Goal: Task Accomplishment & Management: Manage account settings

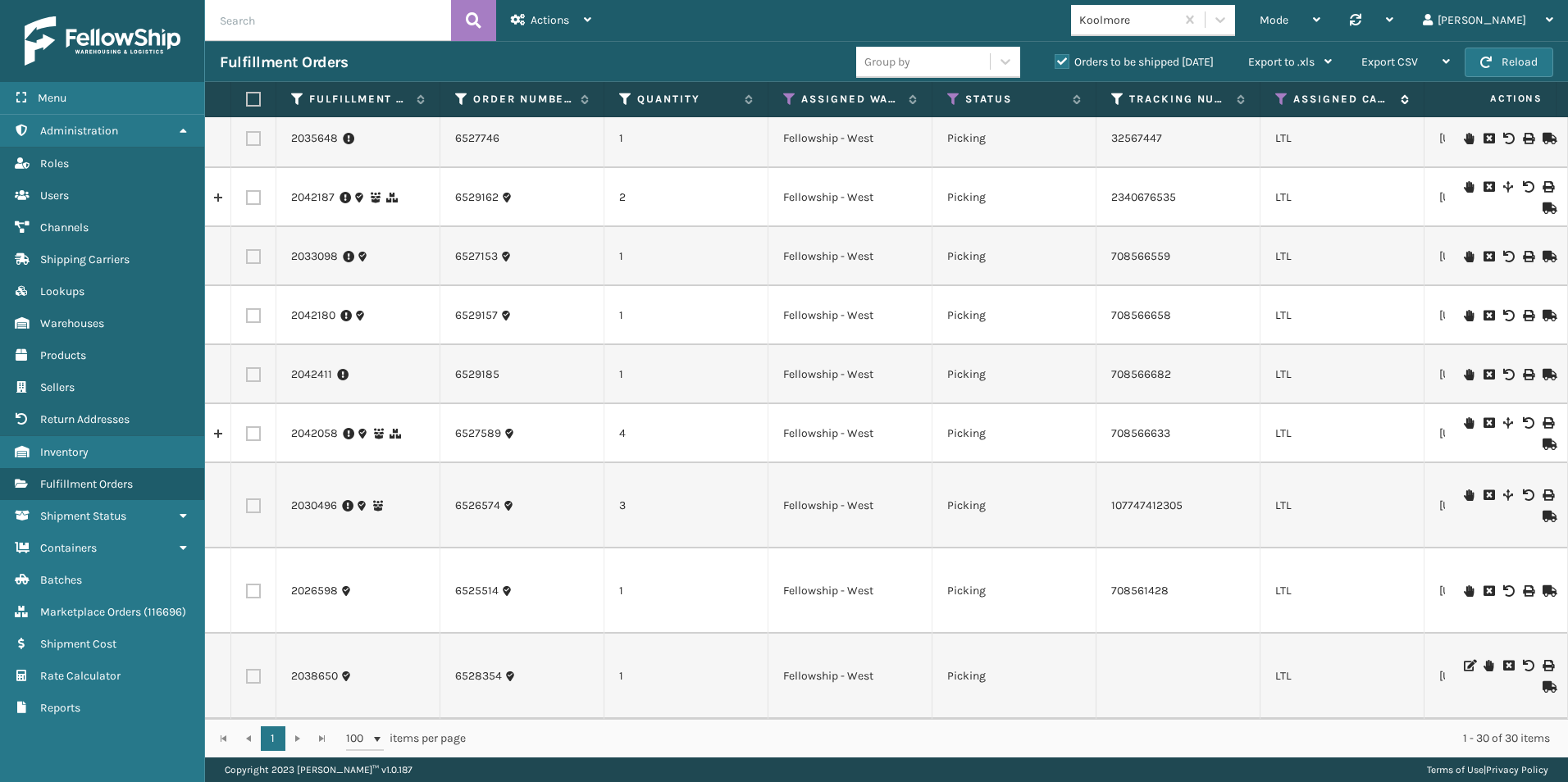
click at [1279, 96] on icon at bounding box center [1281, 99] width 13 height 15
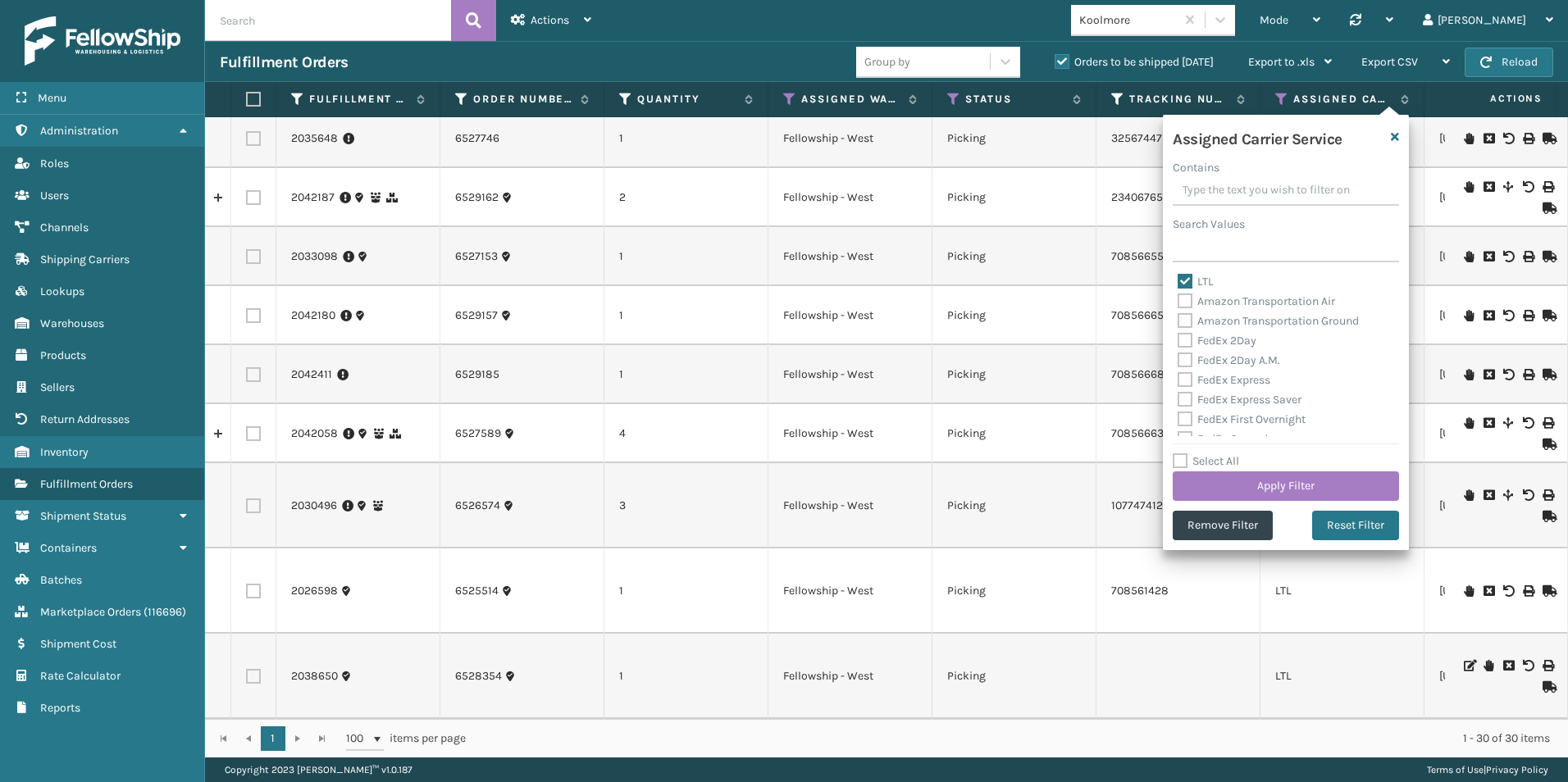
click at [1179, 458] on label "Select All" at bounding box center [1206, 461] width 67 height 14
click at [1179, 453] on input "Select All" at bounding box center [1295, 453] width 246 height 2
checkbox input "true"
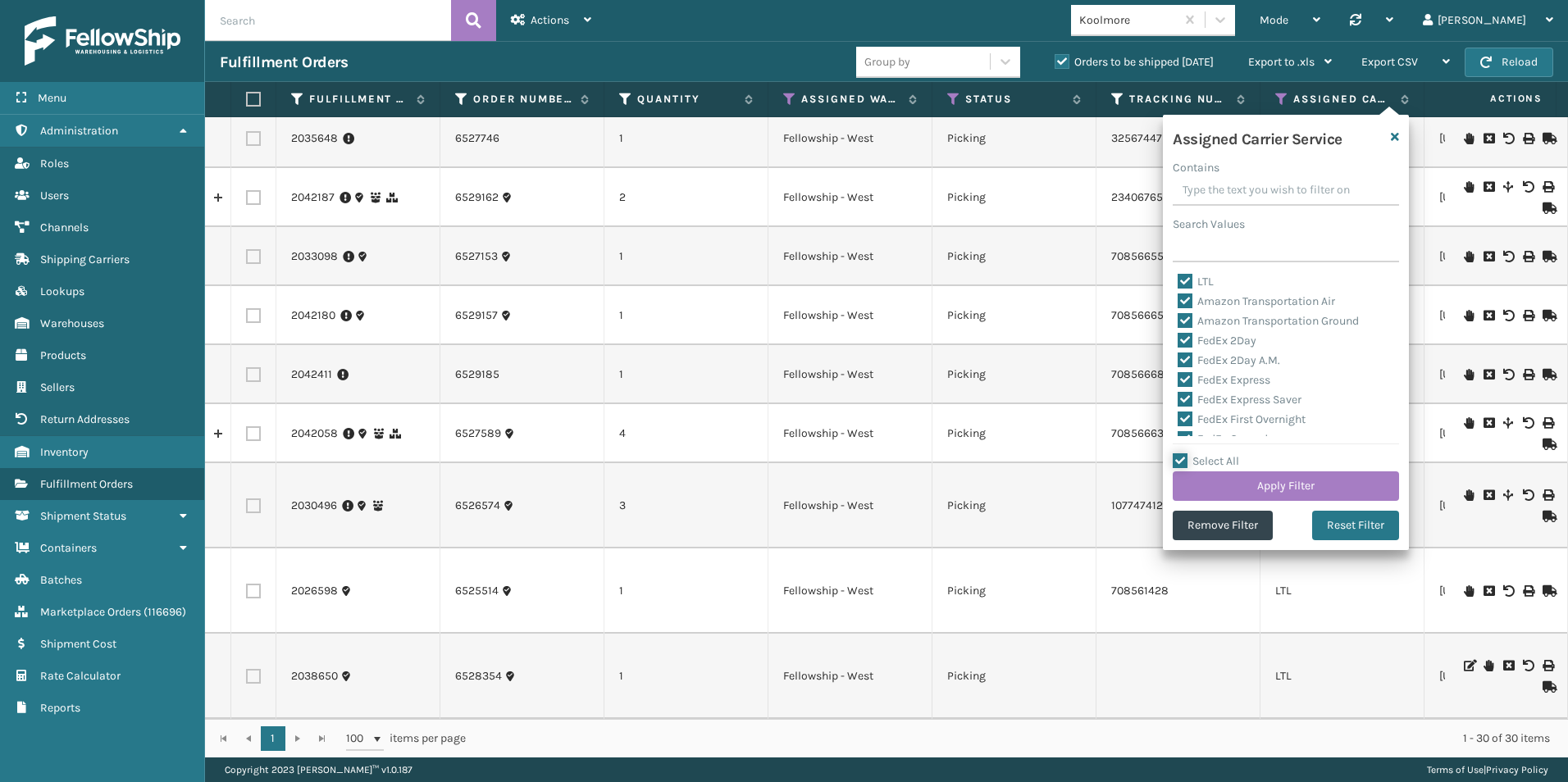
checkbox input "true"
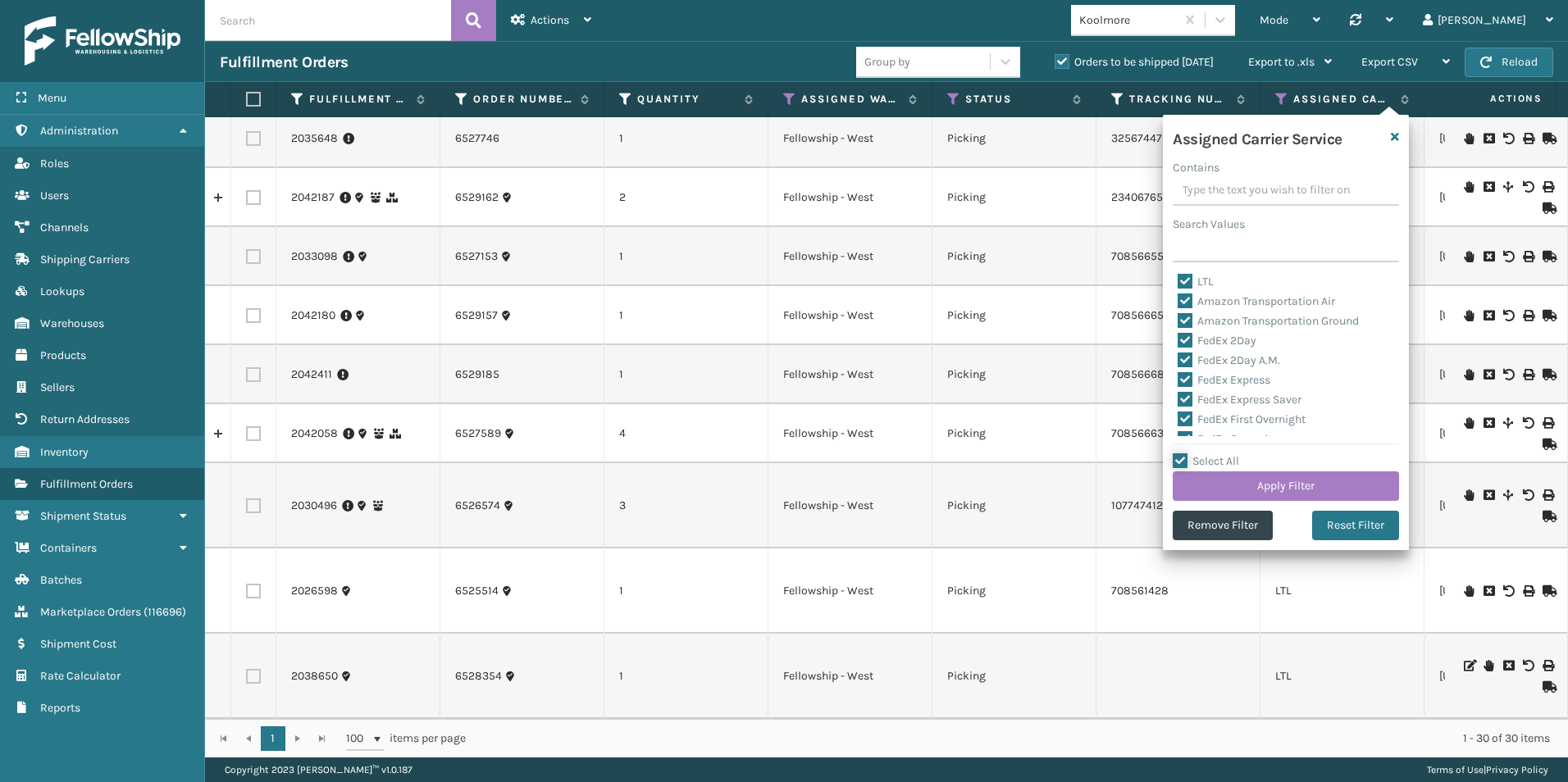
checkbox input "true"
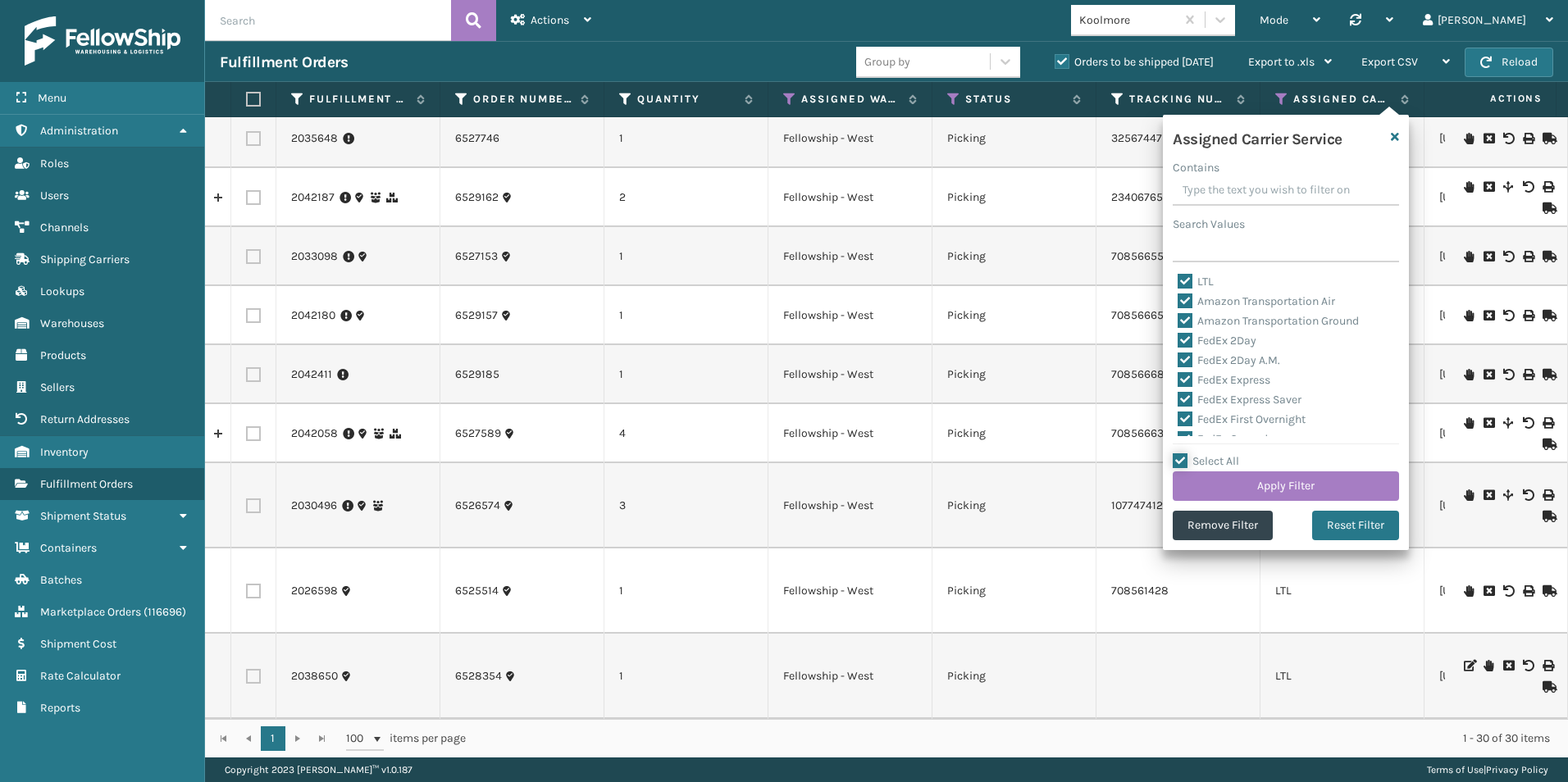
checkbox input "true"
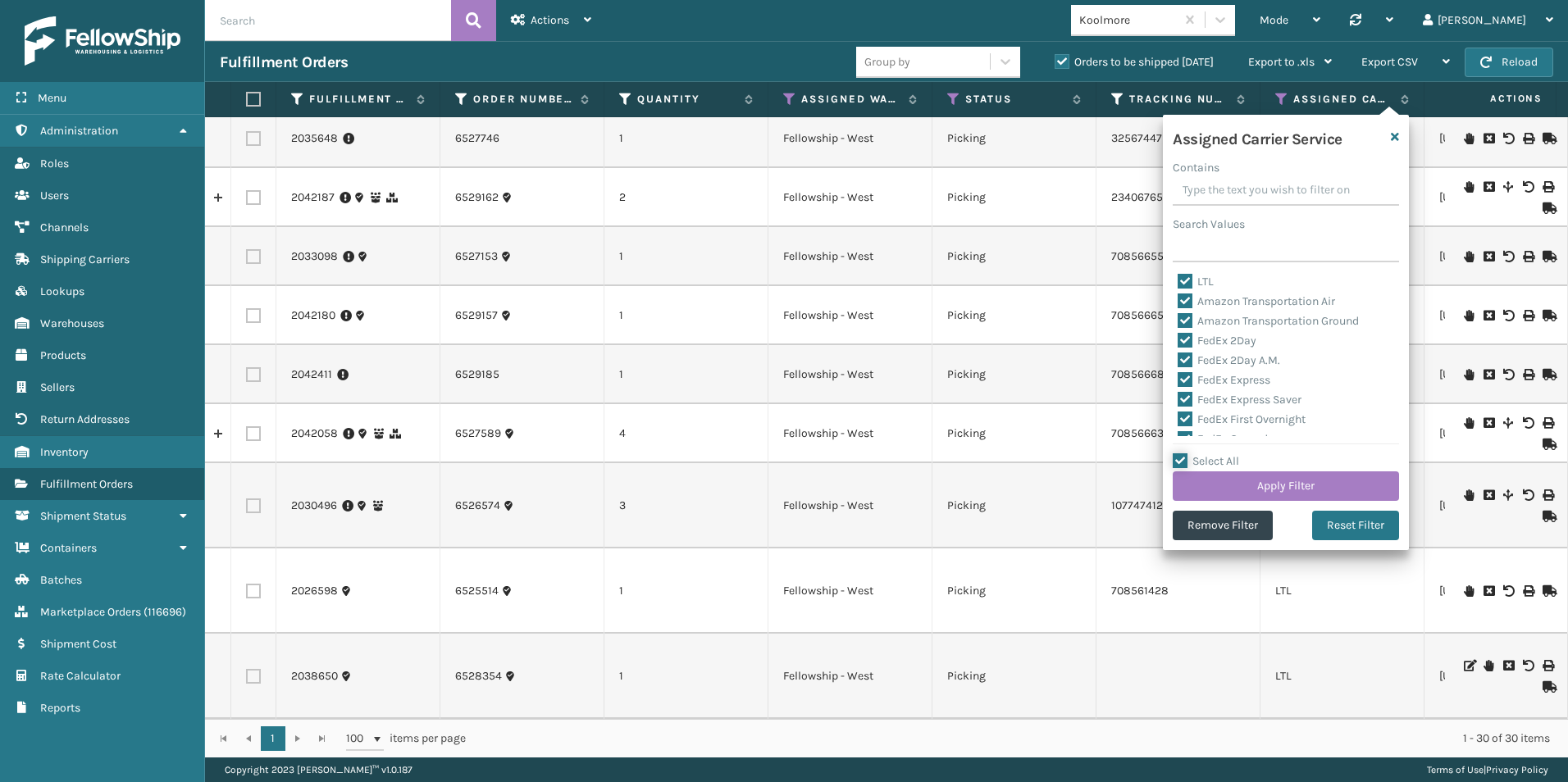
checkbox input "true"
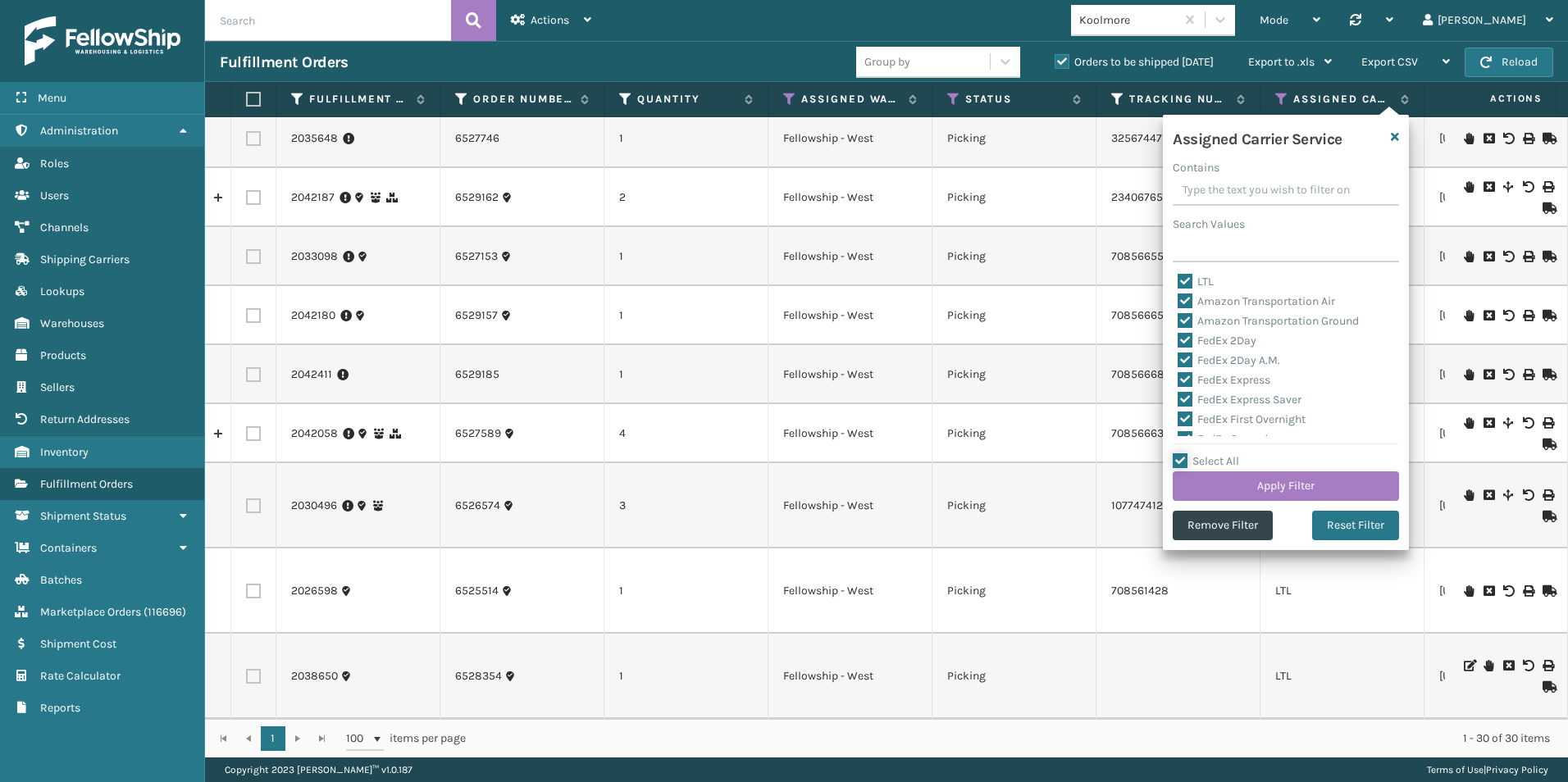
checkbox input "true"
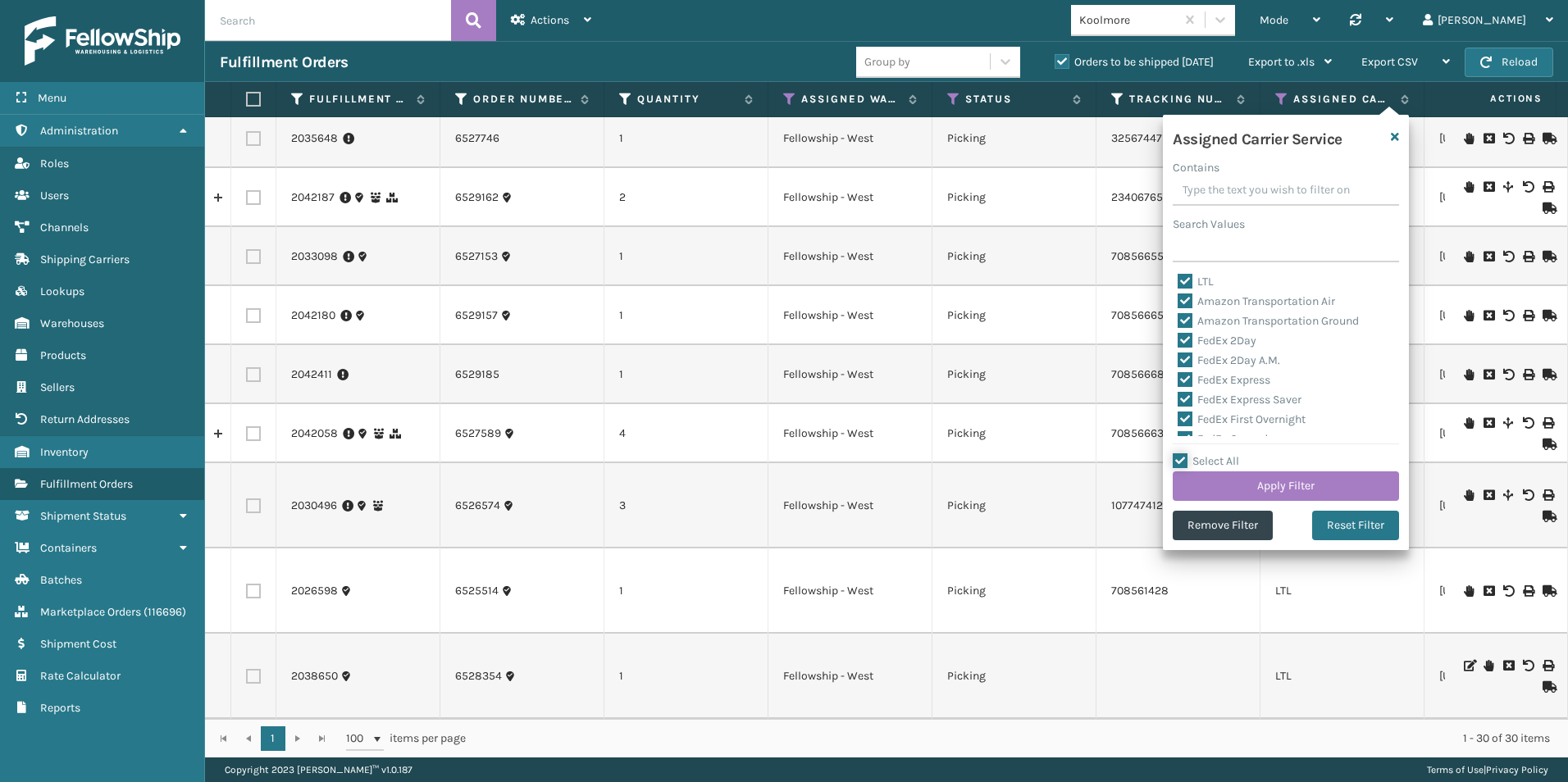
checkbox input "true"
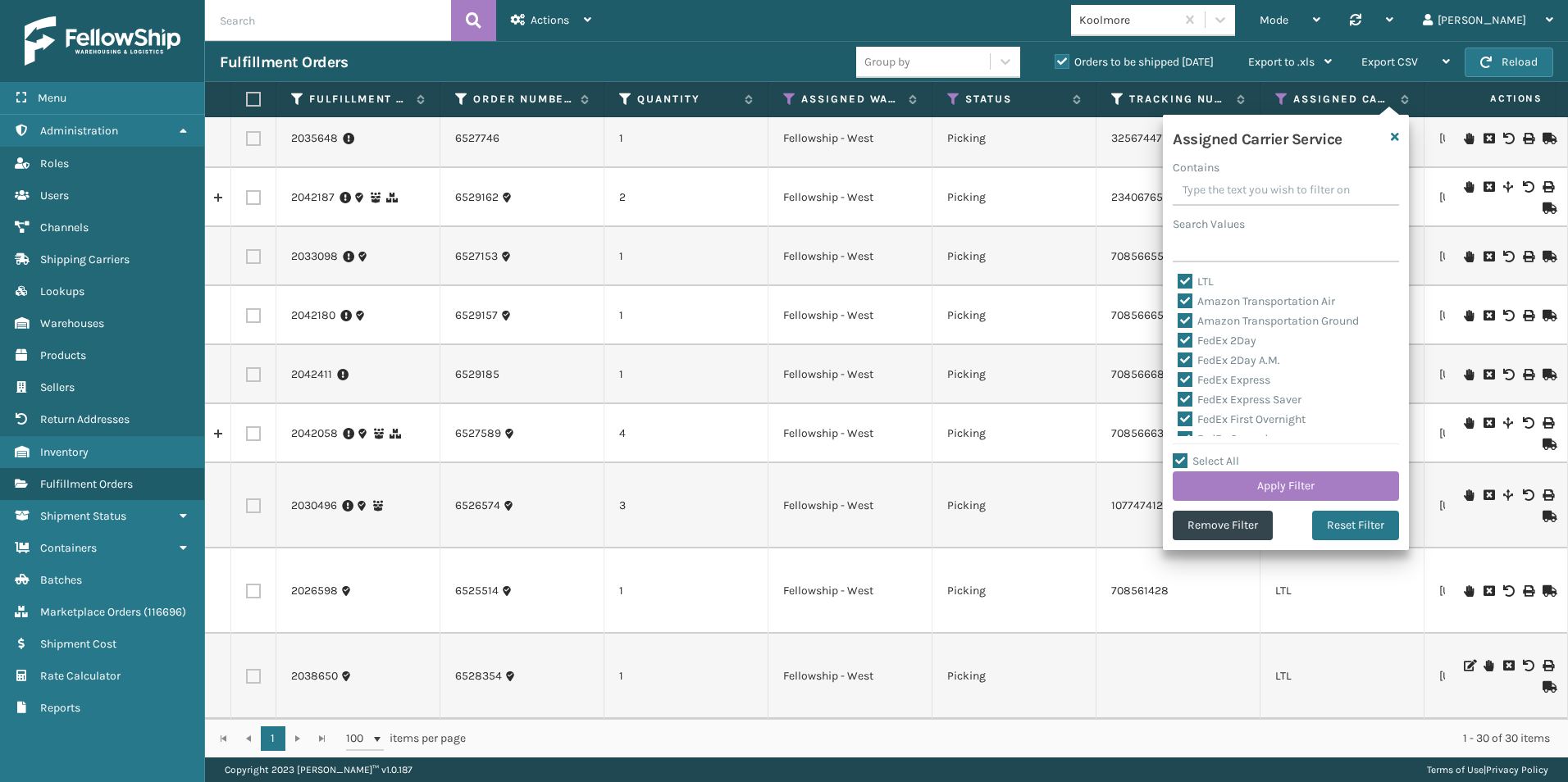
click at [1183, 277] on label "LTL" at bounding box center [1195, 282] width 36 height 14
click at [1178, 277] on input "LTL" at bounding box center [1177, 277] width 1 height 11
checkbox input "false"
click at [1284, 491] on button "Apply Filter" at bounding box center [1285, 486] width 226 height 29
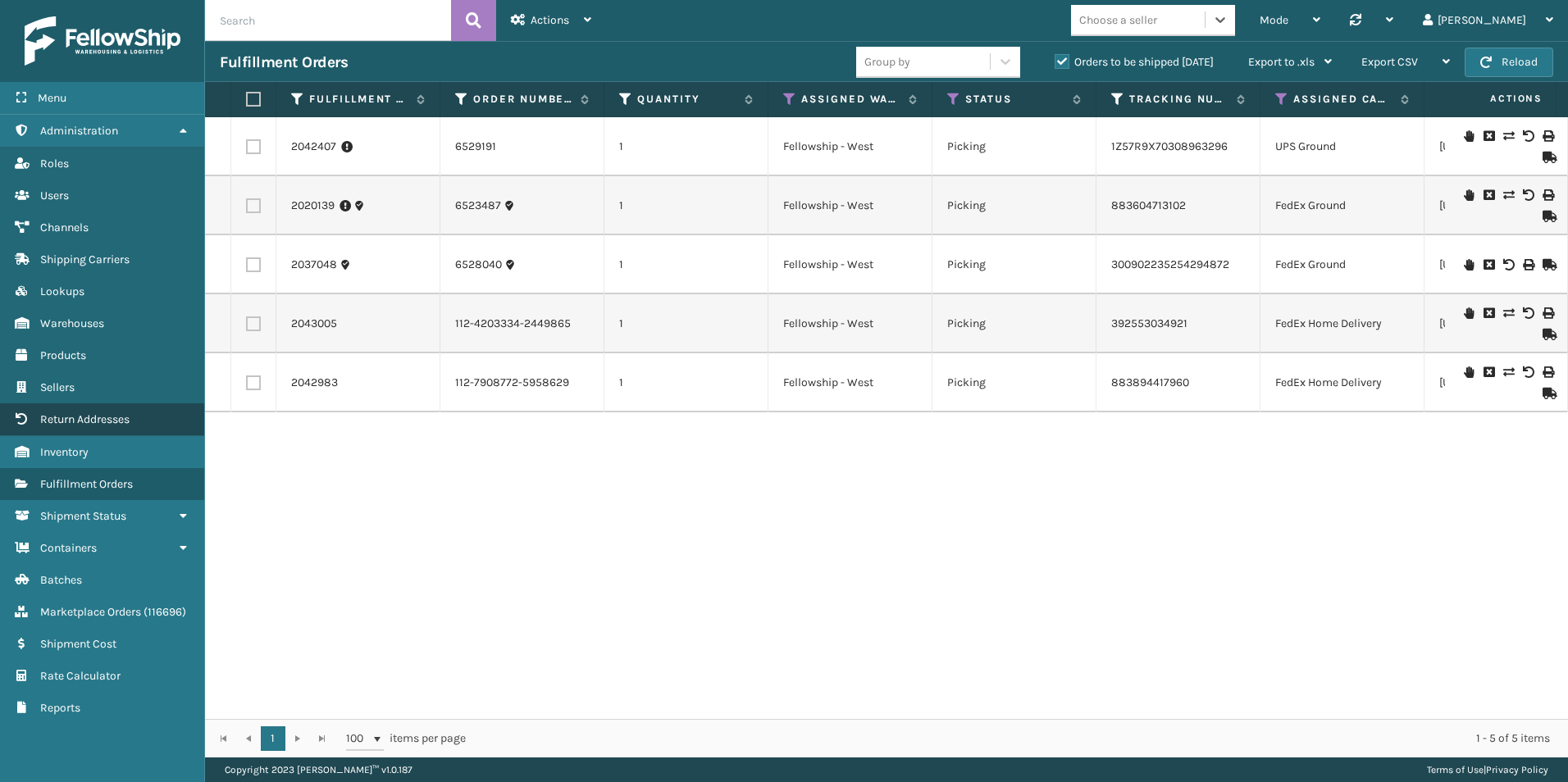
click at [99, 417] on span "Return Addresses" at bounding box center [84, 419] width 89 height 14
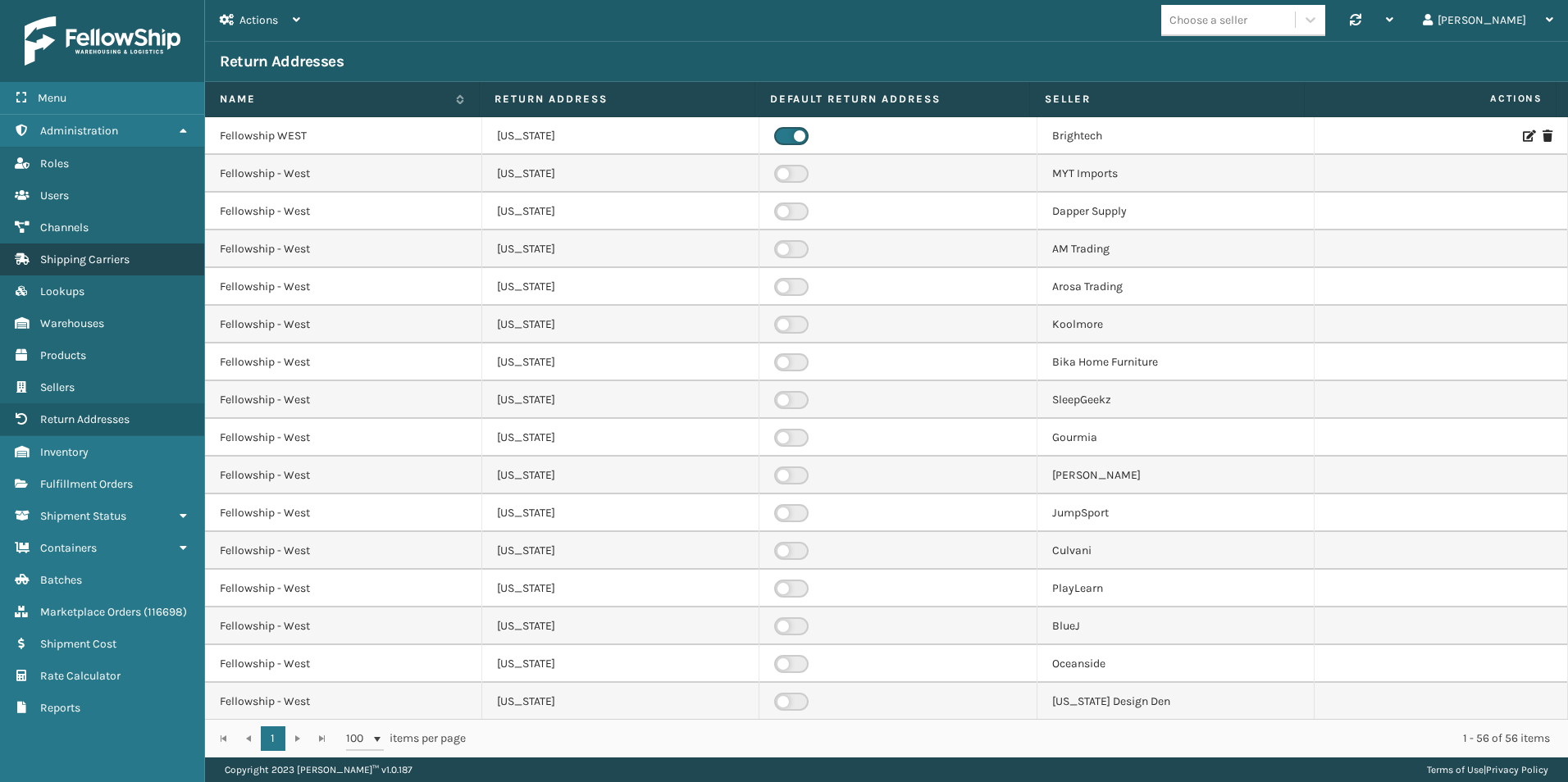
click at [93, 257] on span "Shipping Carriers" at bounding box center [84, 259] width 89 height 14
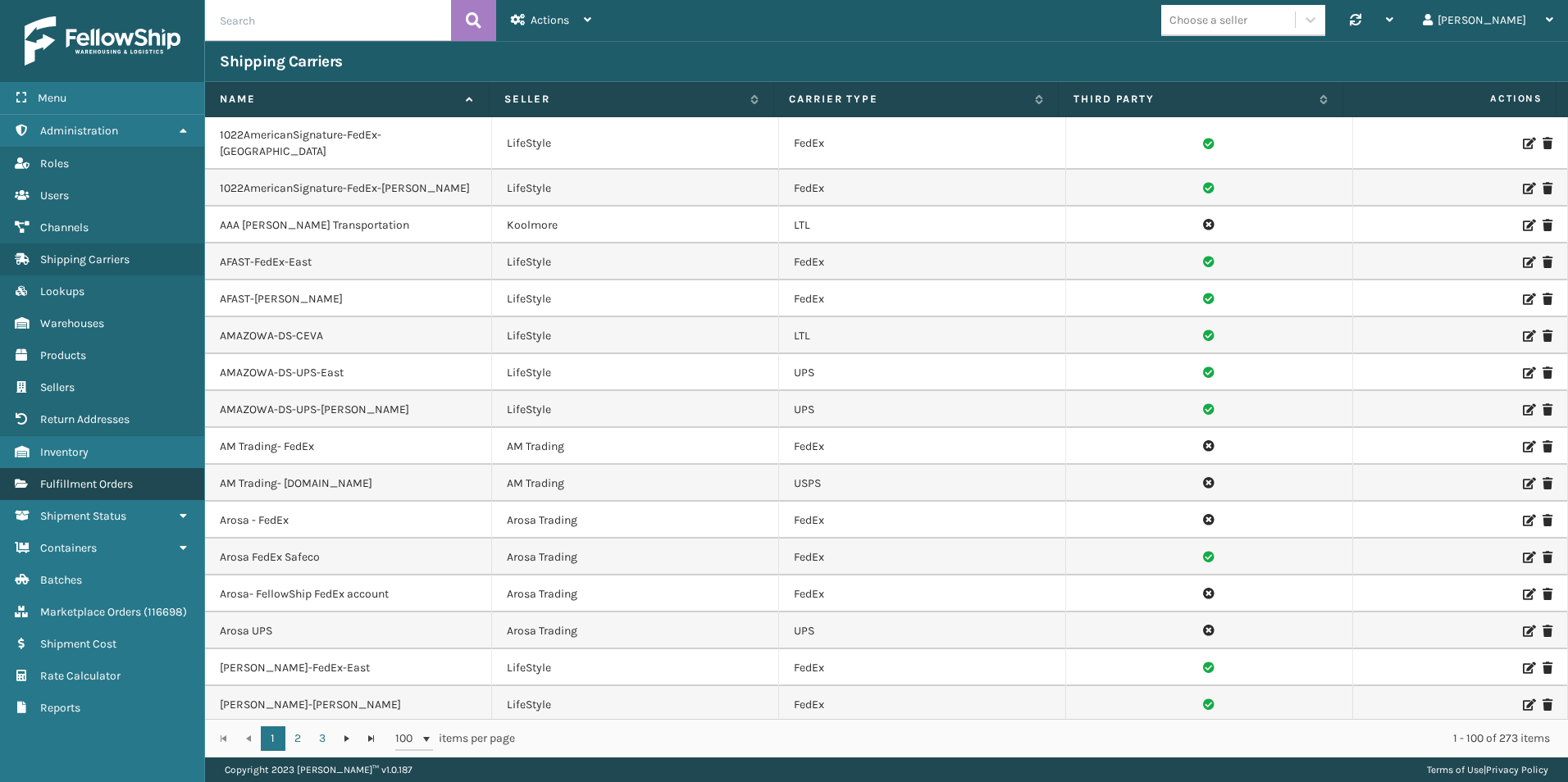
click at [106, 478] on span "Fulfillment Orders" at bounding box center [86, 484] width 93 height 14
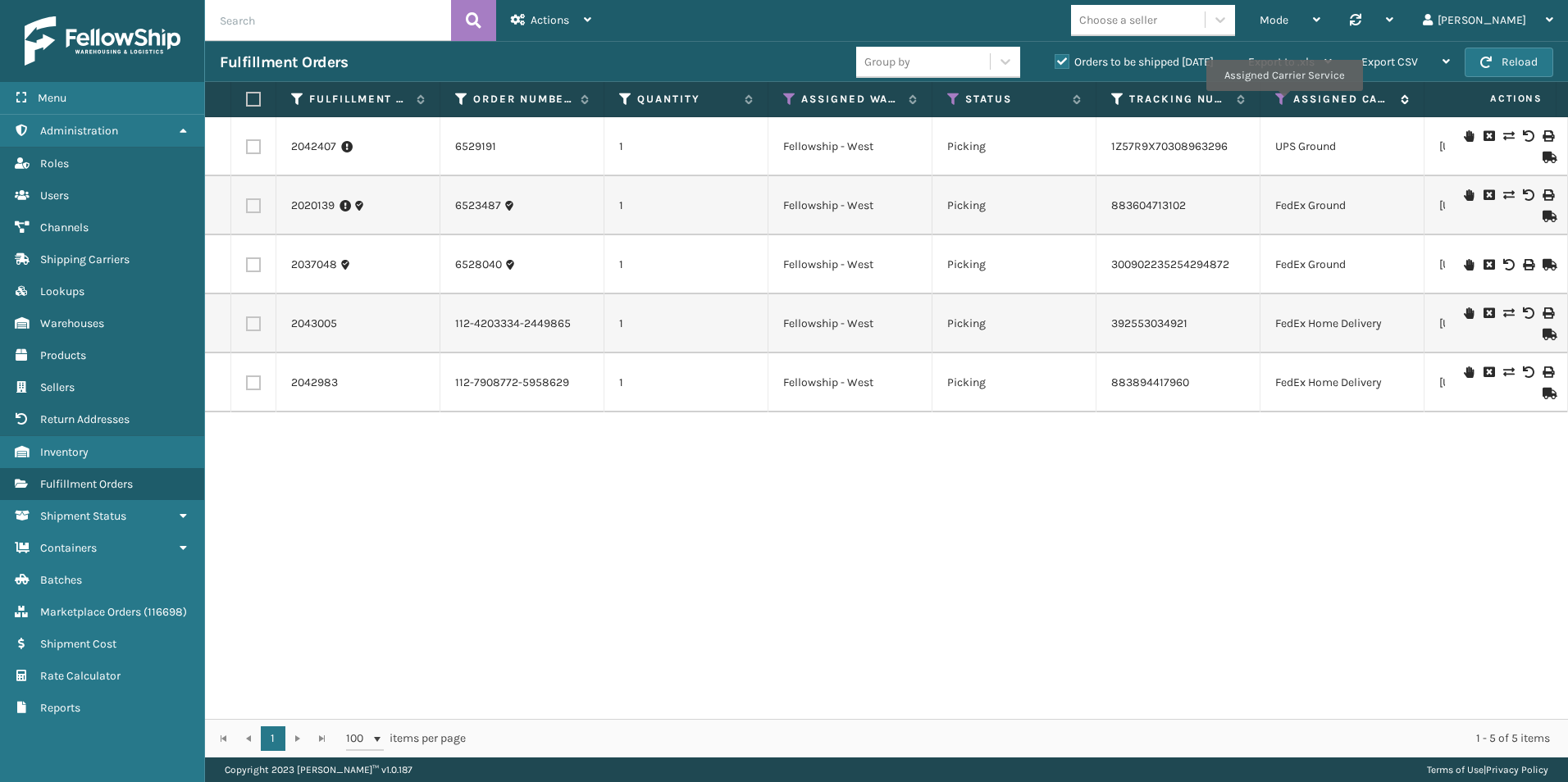
click at [1283, 103] on icon at bounding box center [1281, 99] width 13 height 15
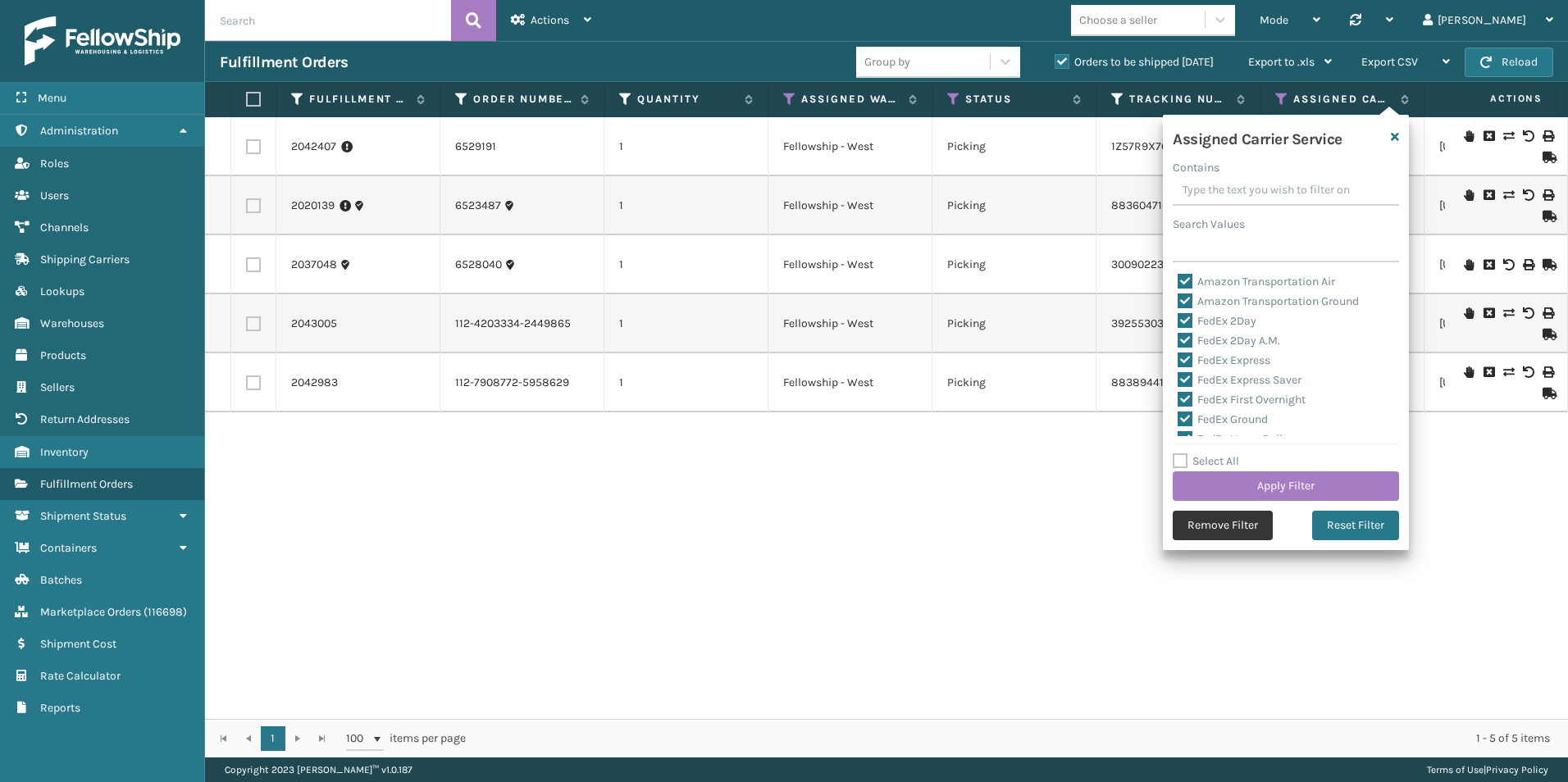
click at [1225, 521] on button "Remove Filter" at bounding box center [1222, 526] width 100 height 29
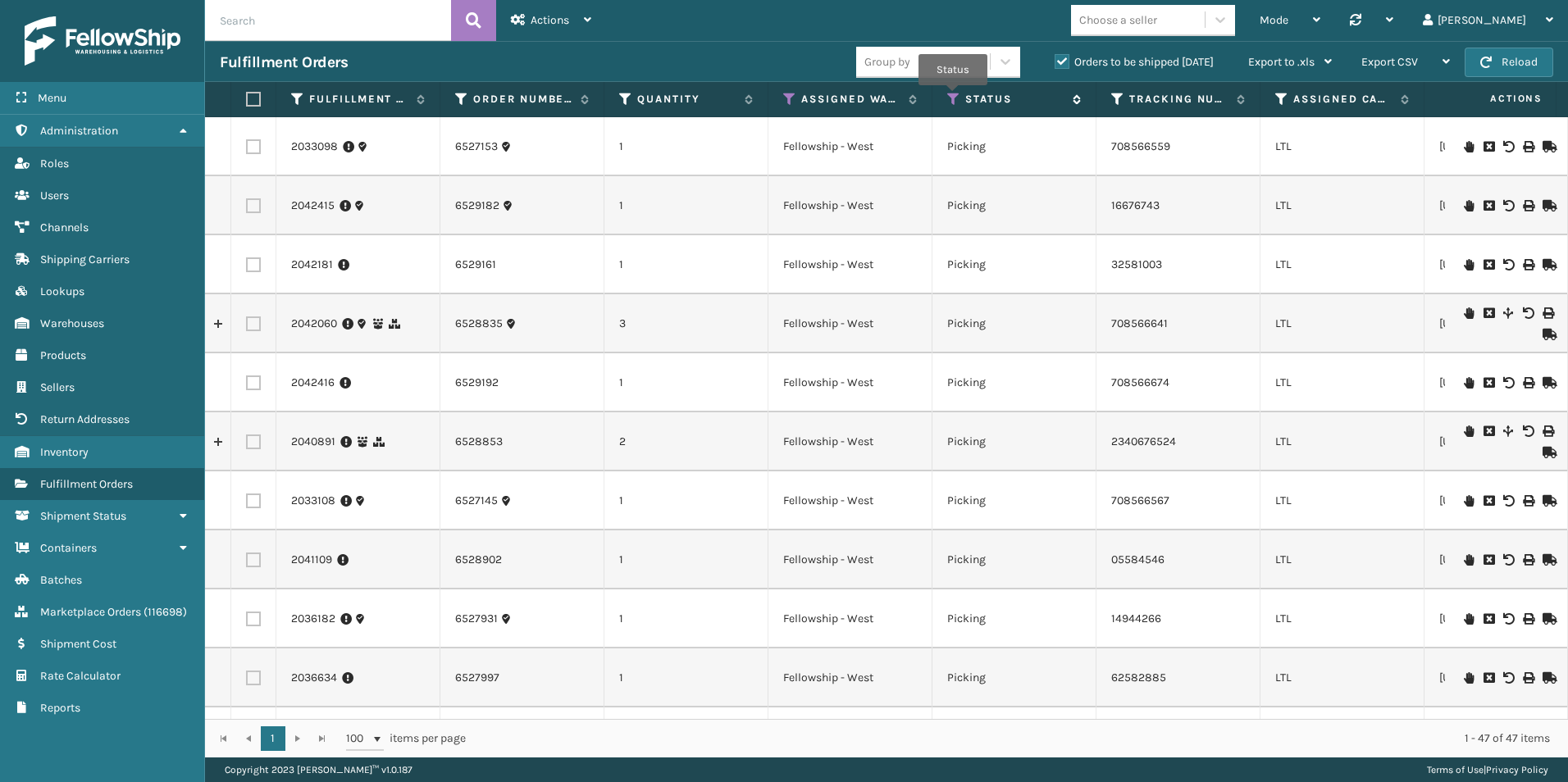
click at [952, 97] on icon at bounding box center [953, 99] width 13 height 15
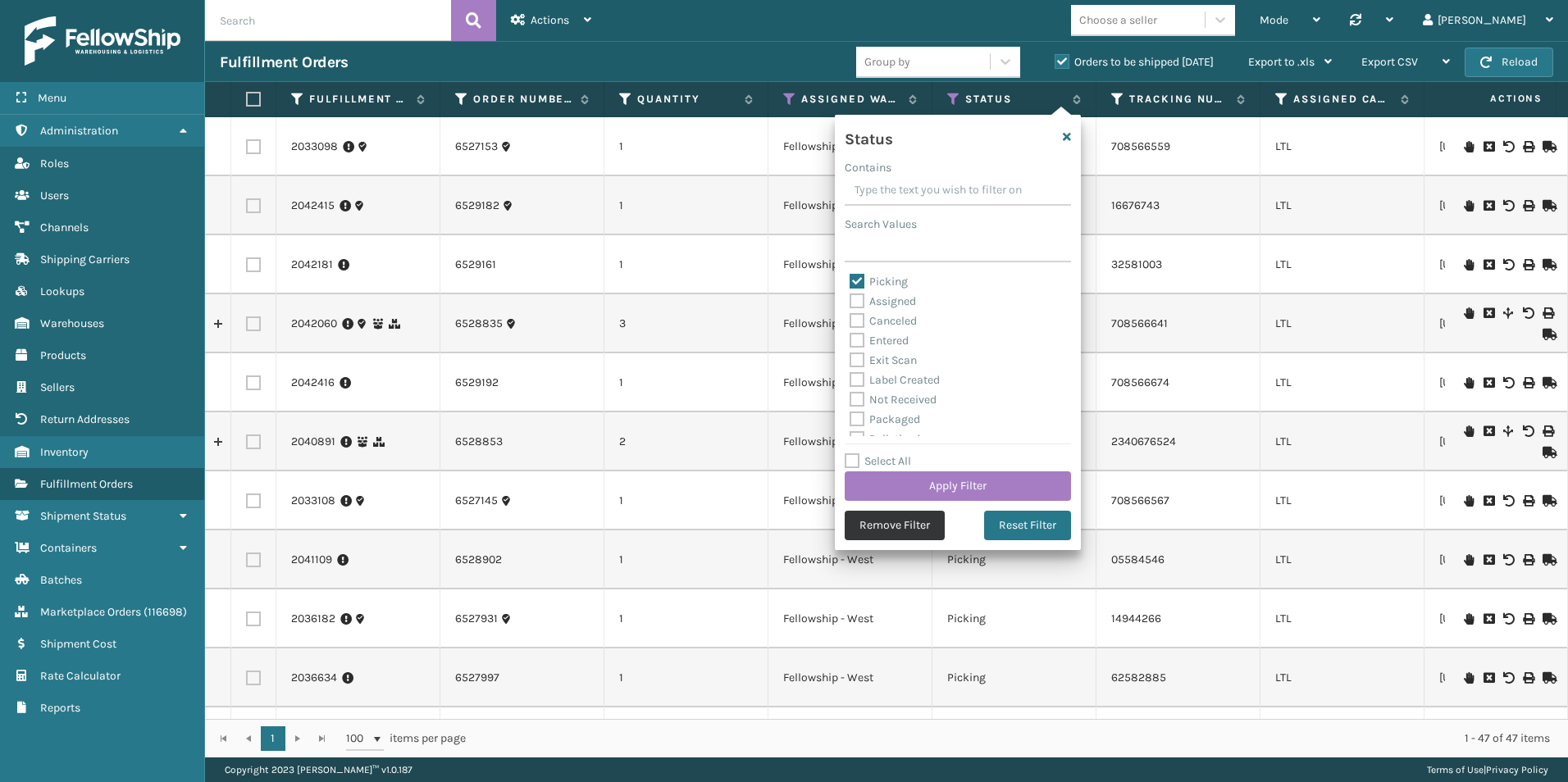
click at [884, 529] on button "Remove Filter" at bounding box center [895, 526] width 100 height 29
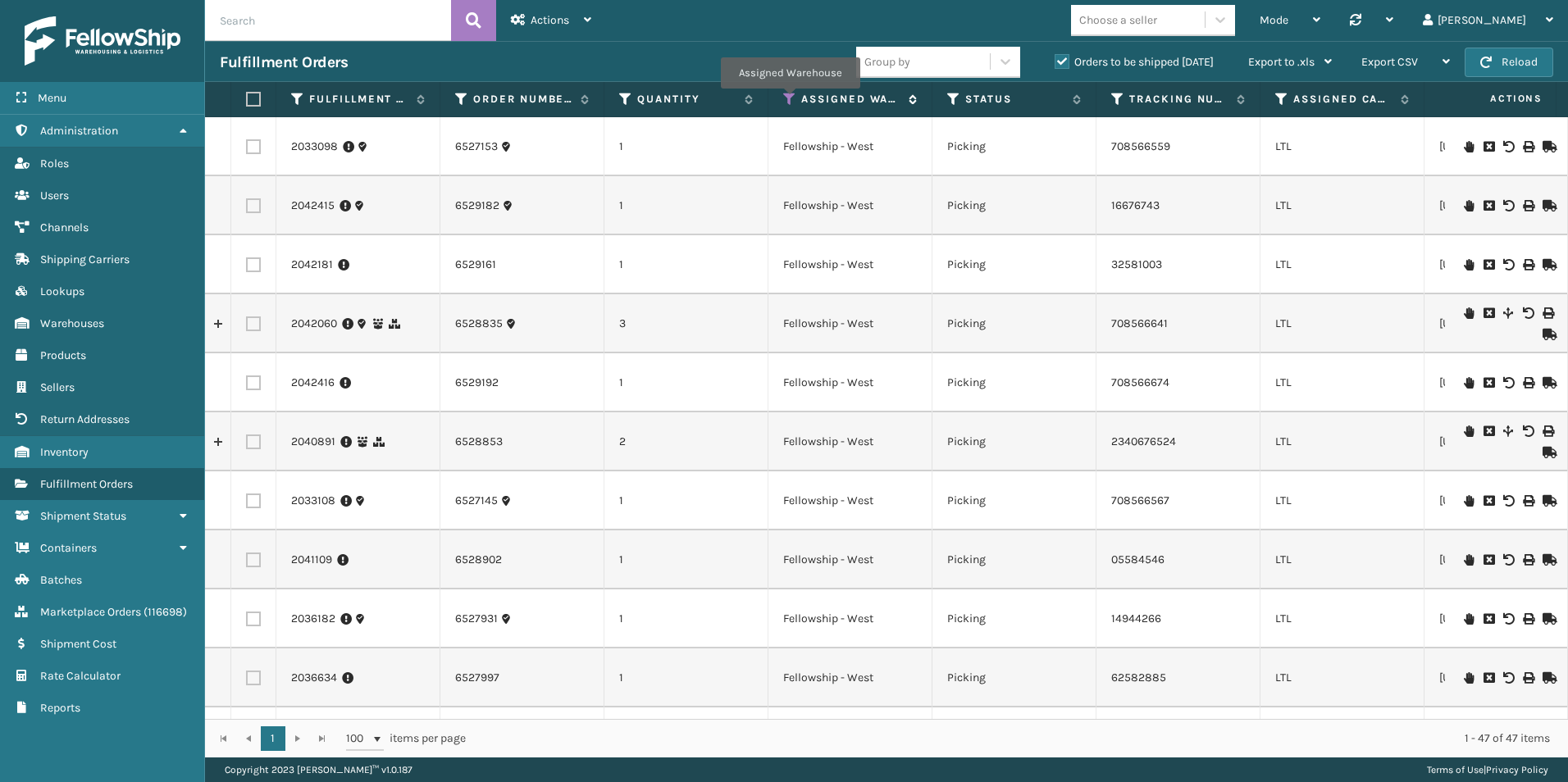
click at [789, 102] on icon at bounding box center [789, 99] width 13 height 15
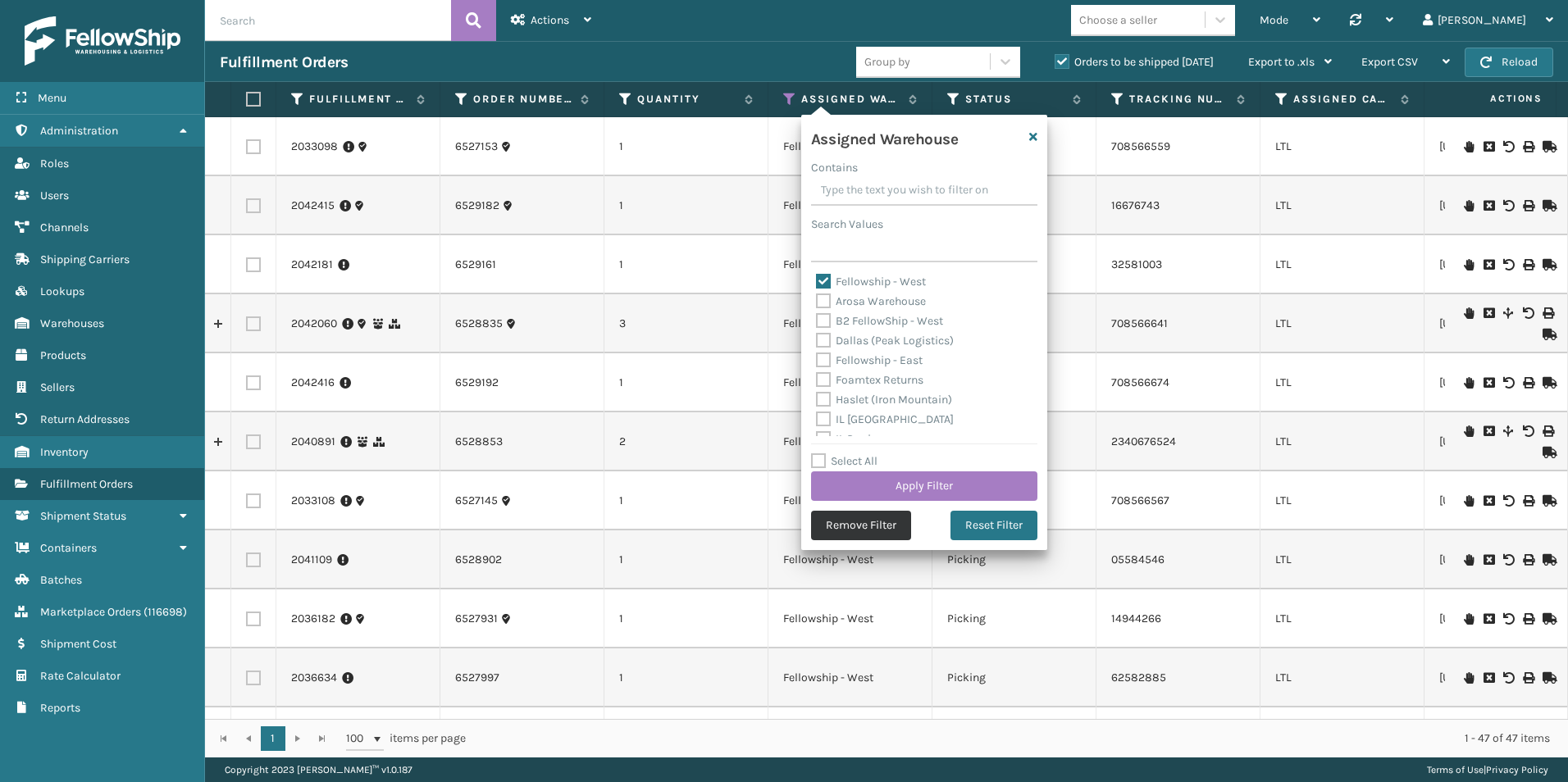
click at [852, 529] on button "Remove Filter" at bounding box center [861, 526] width 100 height 29
